Goal: Task Accomplishment & Management: Use online tool/utility

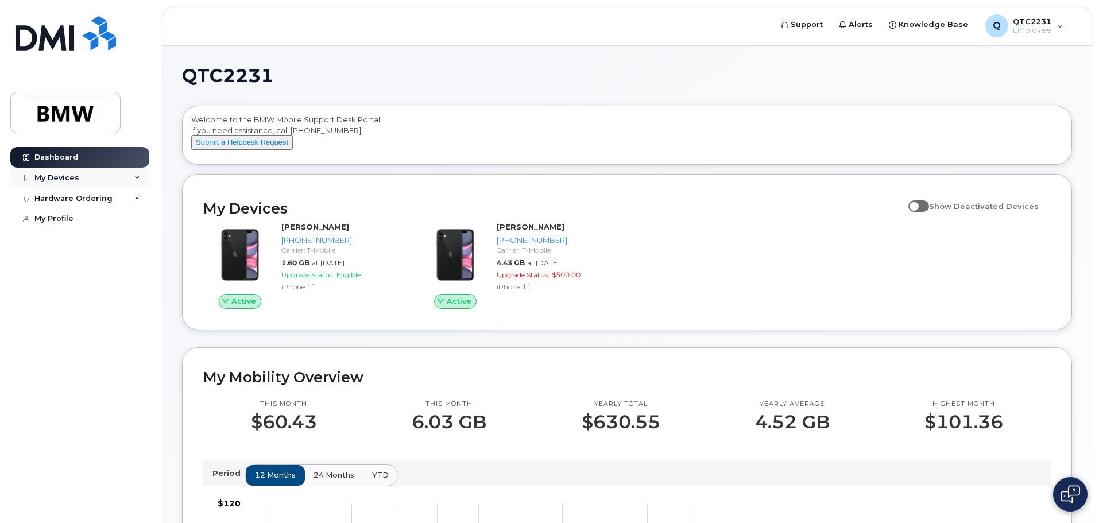
click at [103, 179] on div "My Devices" at bounding box center [79, 178] width 139 height 21
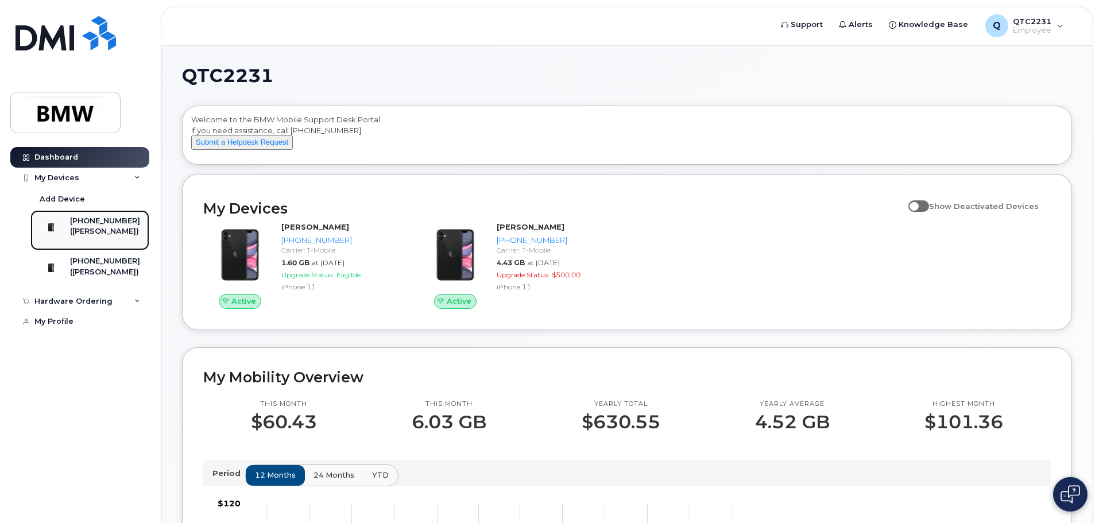
click at [78, 225] on div "[PHONE_NUMBER] ([PERSON_NAME])" at bounding box center [88, 230] width 104 height 29
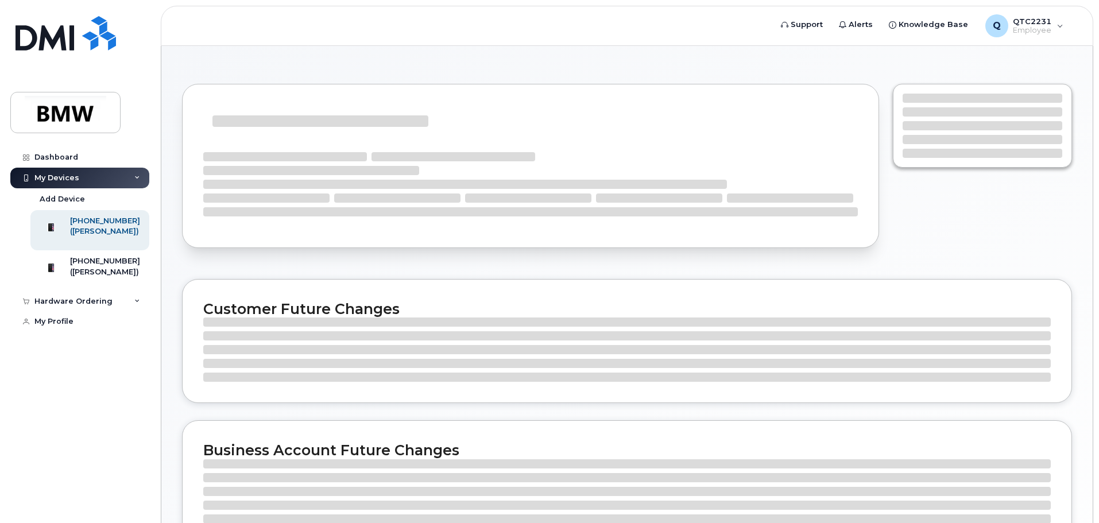
click at [323, 264] on div "Customer Future Changes Business Account Future Changes" at bounding box center [627, 405] width 932 height 719
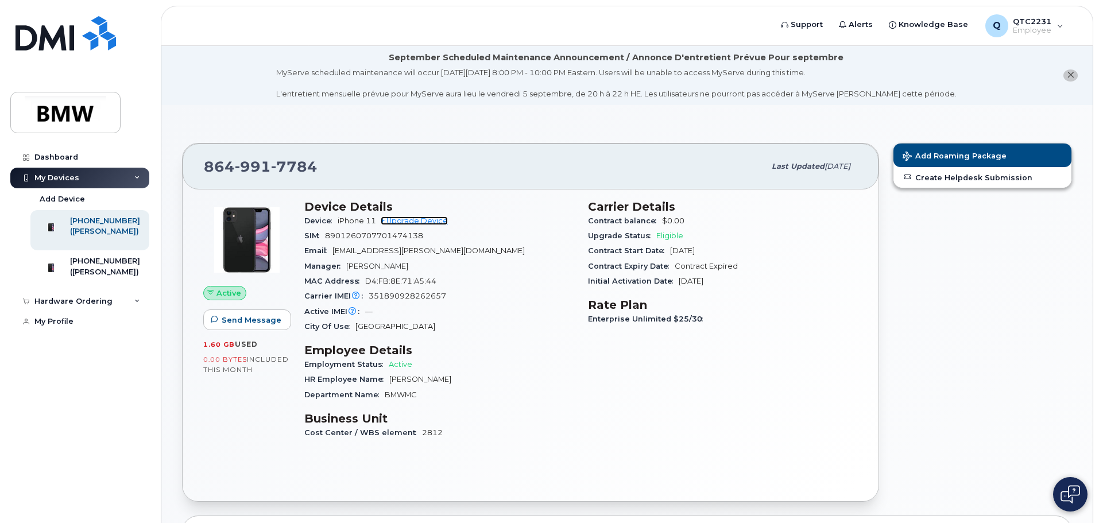
click at [428, 223] on link "+ Upgrade Device" at bounding box center [414, 221] width 67 height 9
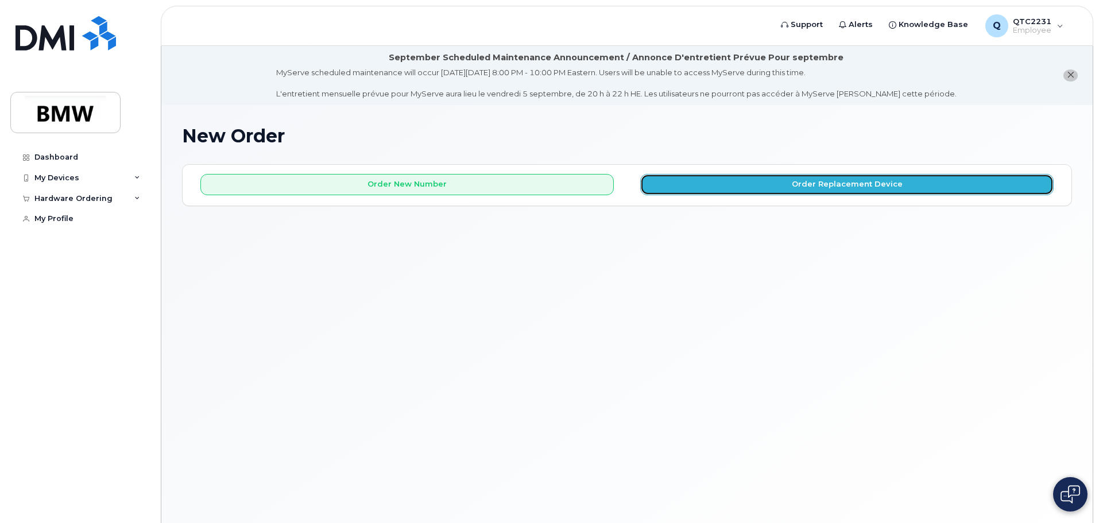
click at [724, 186] on button "Order Replacement Device" at bounding box center [847, 184] width 414 height 21
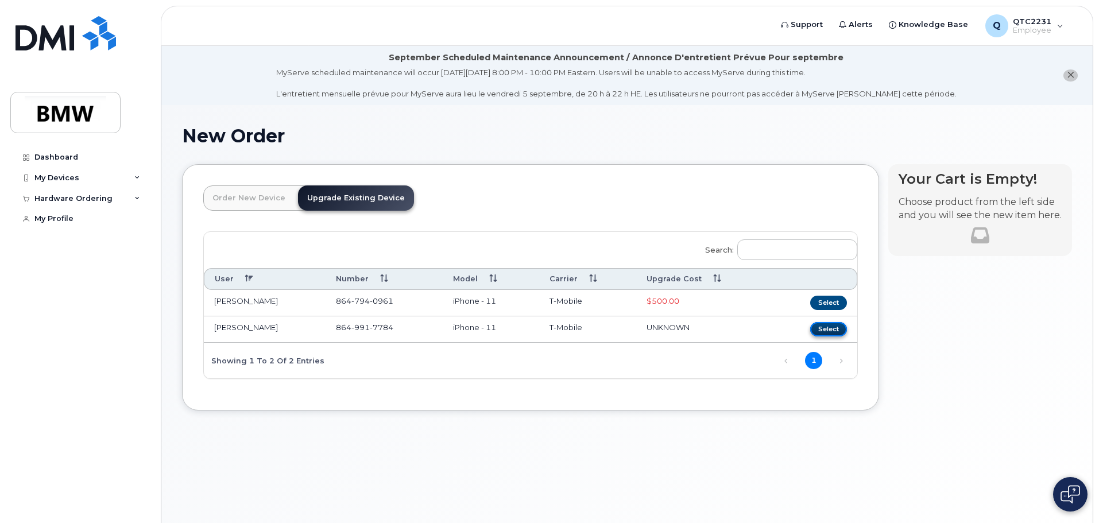
click at [824, 324] on button "Select" at bounding box center [828, 329] width 37 height 14
